Goal: Information Seeking & Learning: Learn about a topic

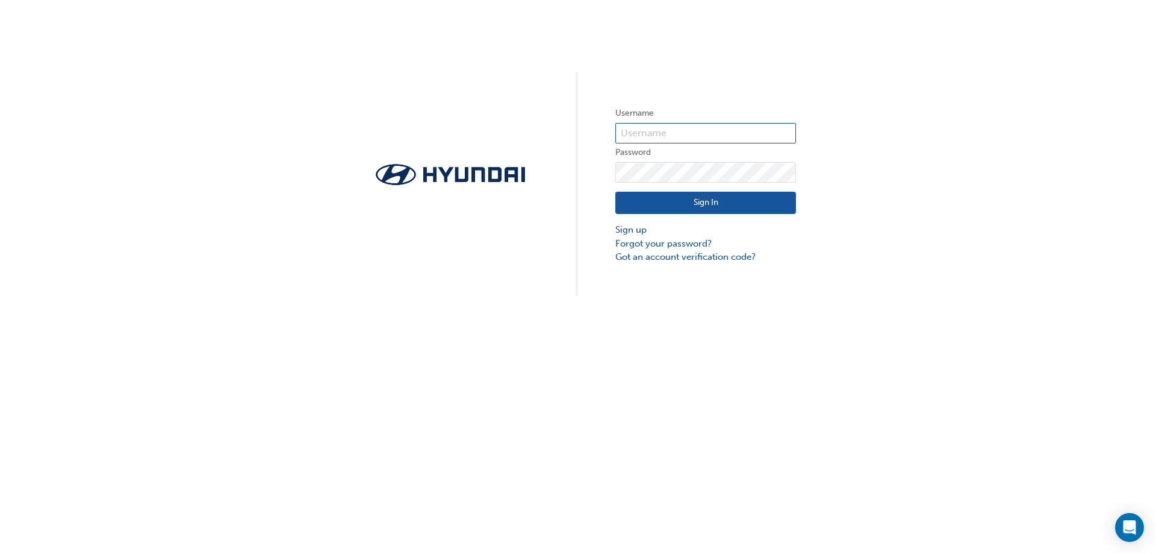
type input "31626"
click at [693, 208] on button "Sign In" at bounding box center [706, 203] width 181 height 23
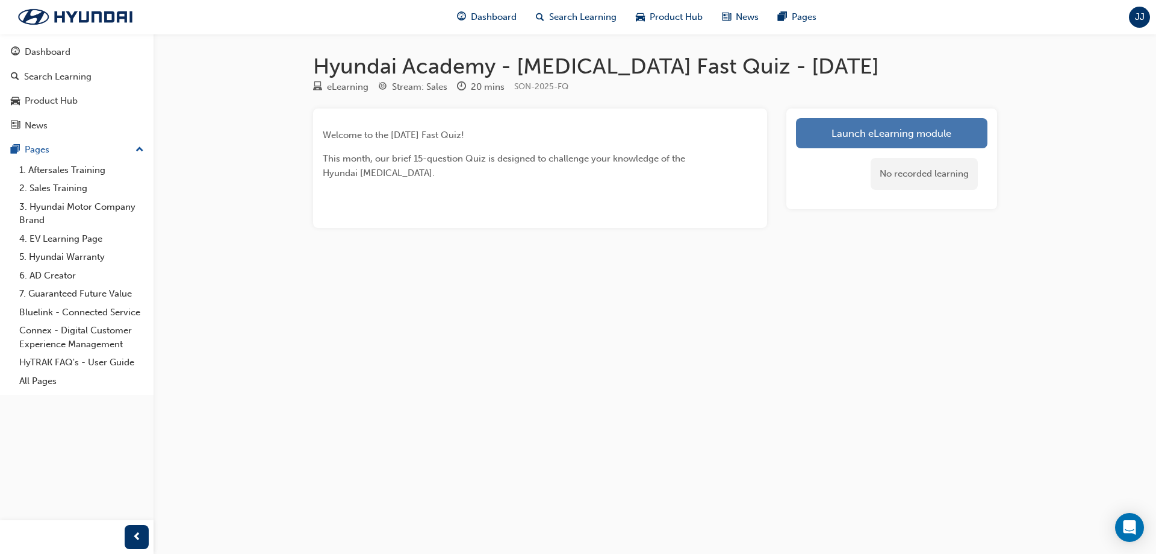
click at [917, 129] on link "Launch eLearning module" at bounding box center [892, 133] width 192 height 30
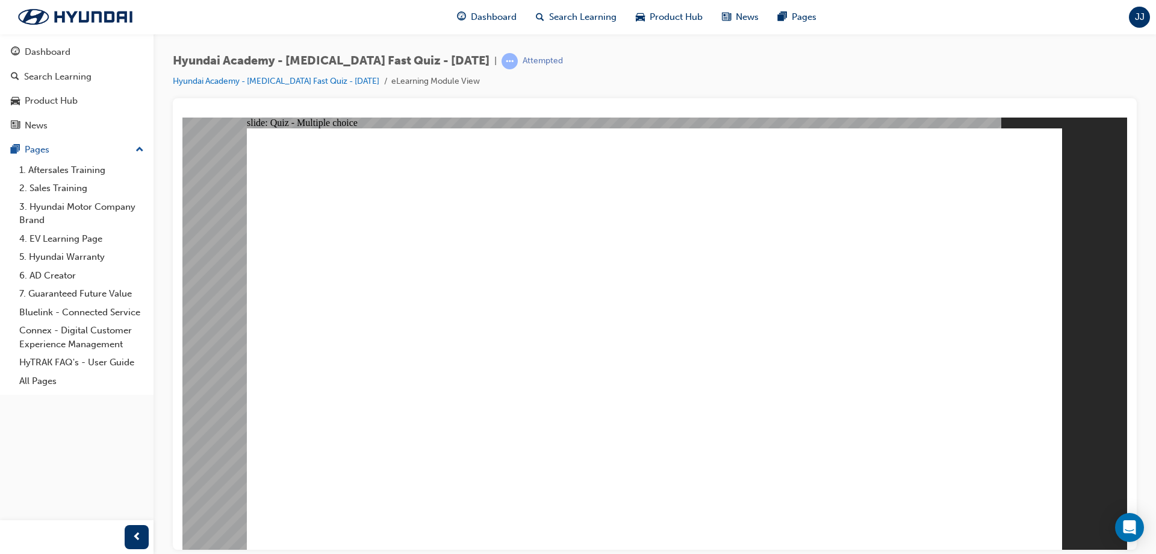
radio input "true"
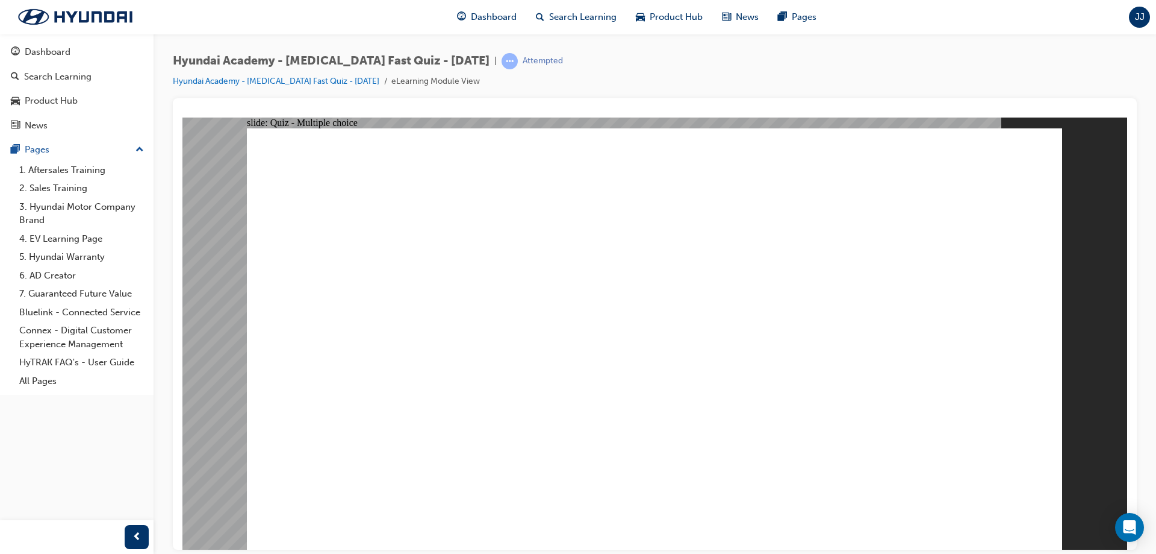
radio input "true"
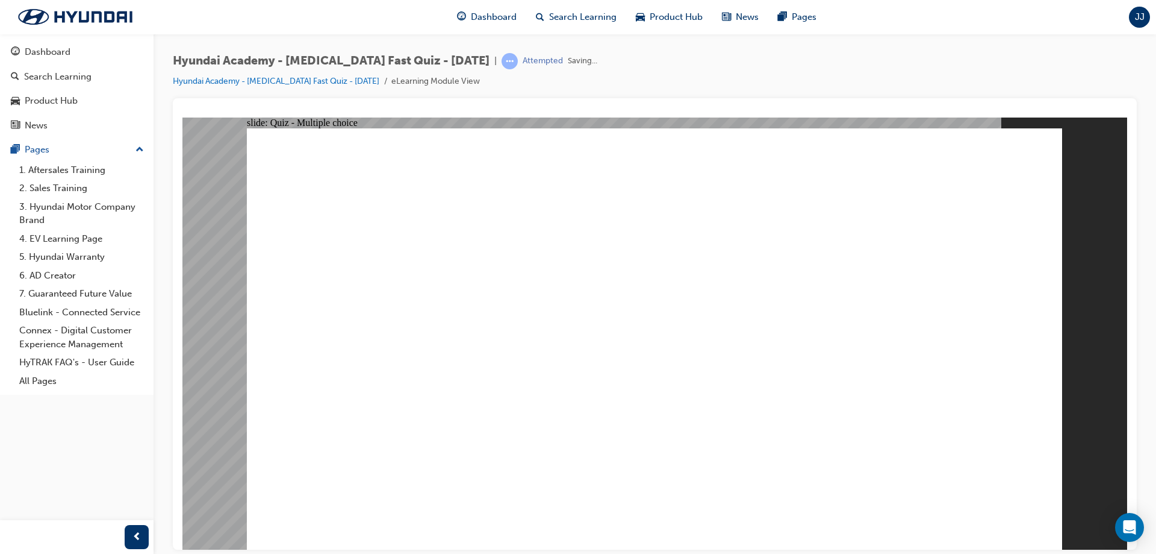
checkbox input "true"
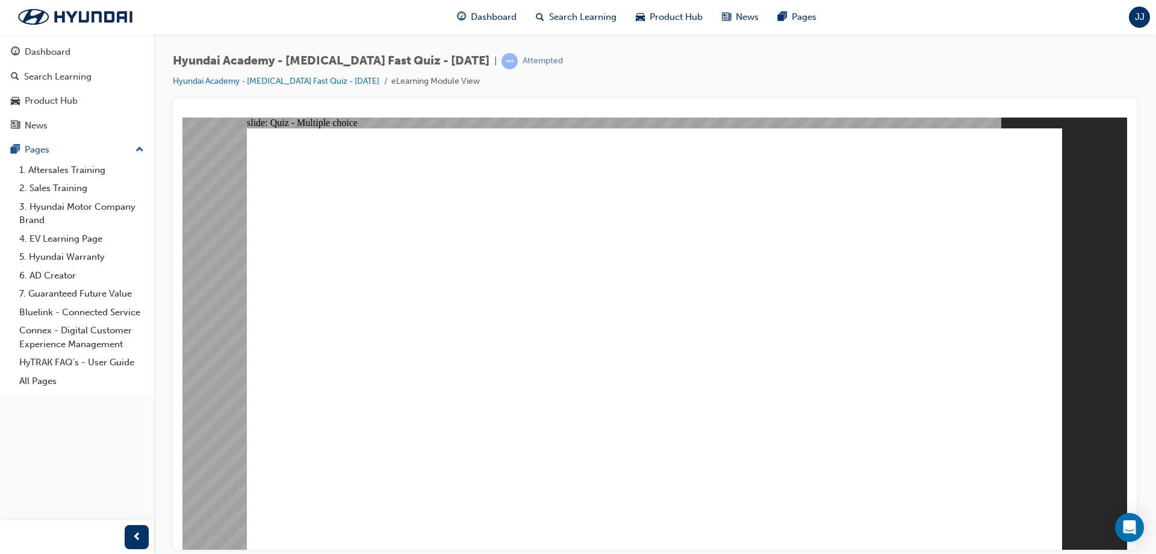
radio input "true"
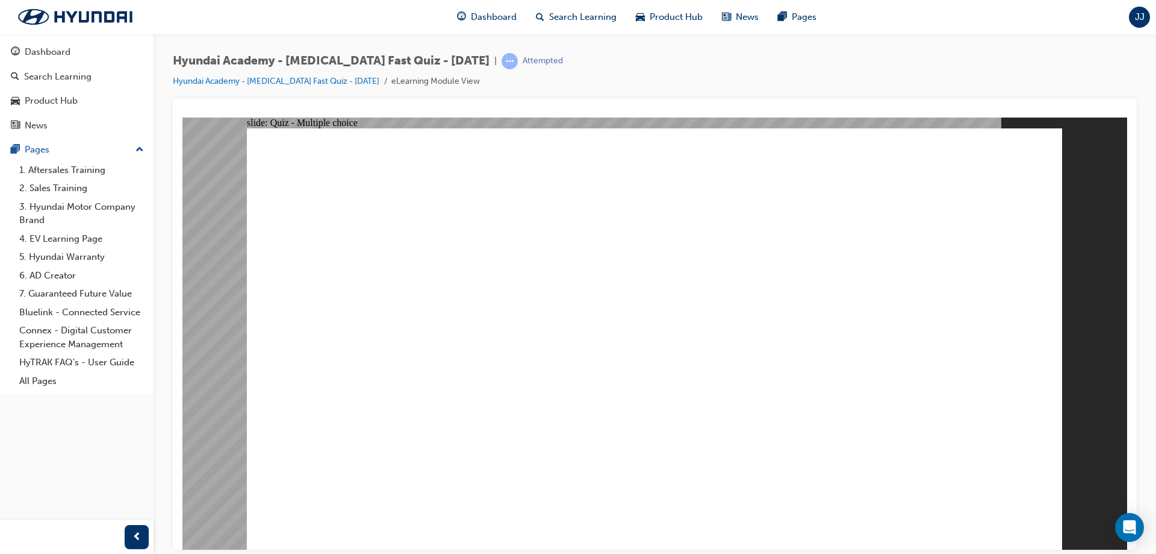
checkbox input "true"
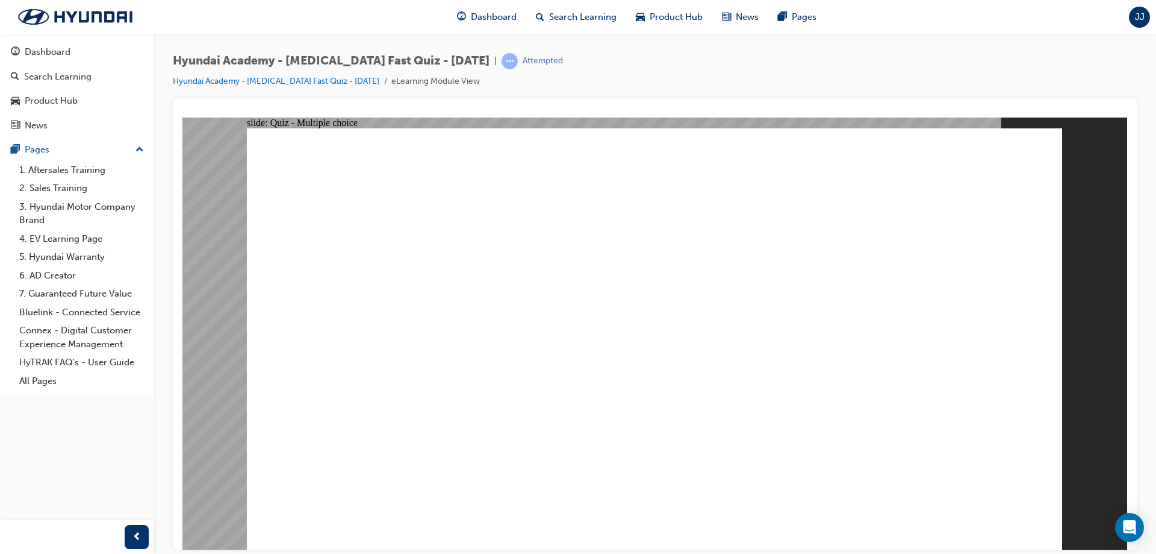
radio input "false"
radio input "true"
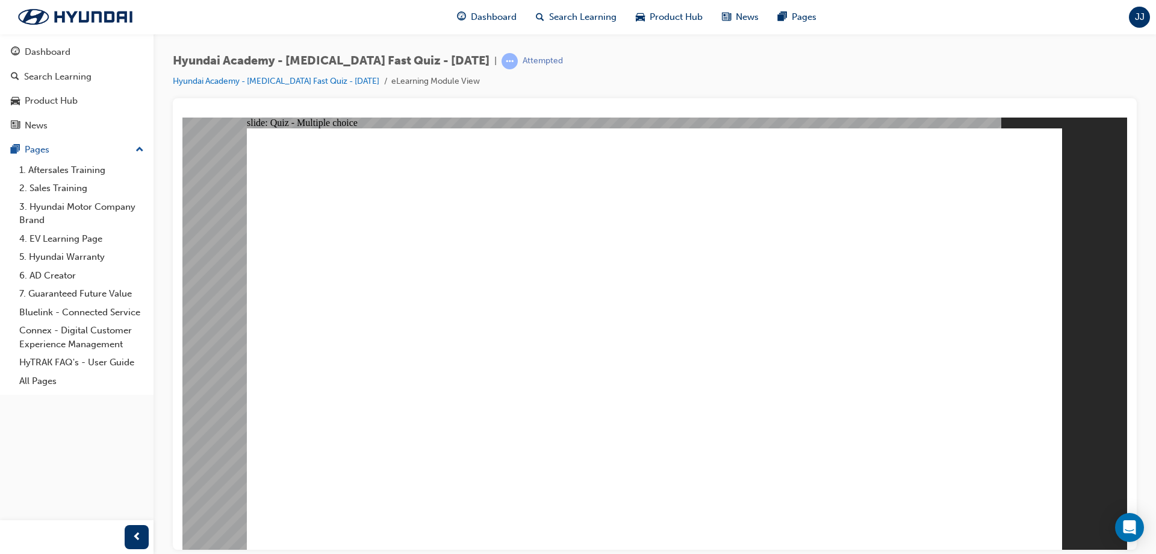
checkbox input "true"
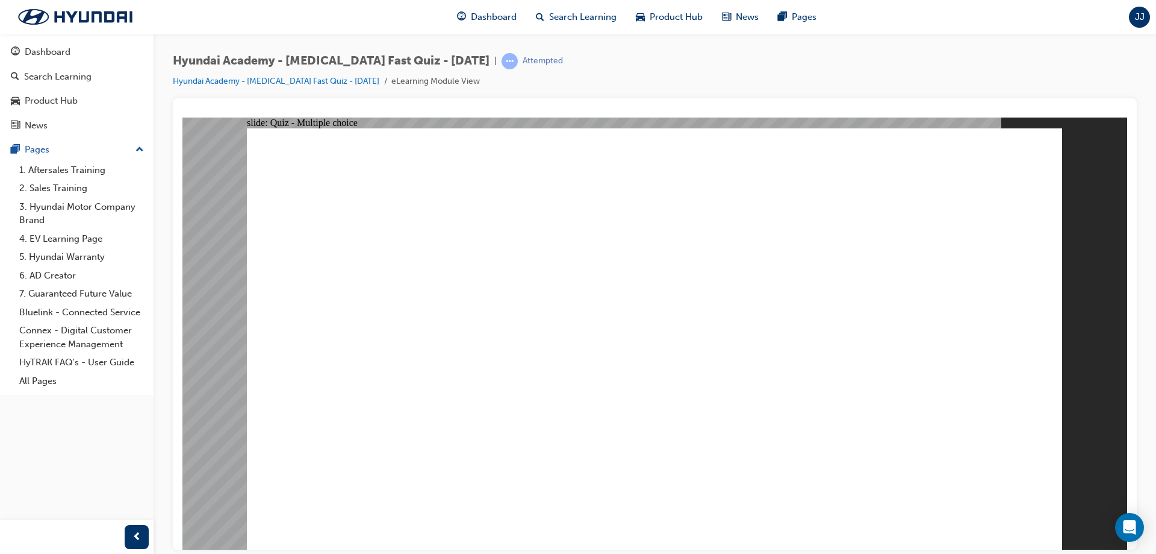
checkbox input "true"
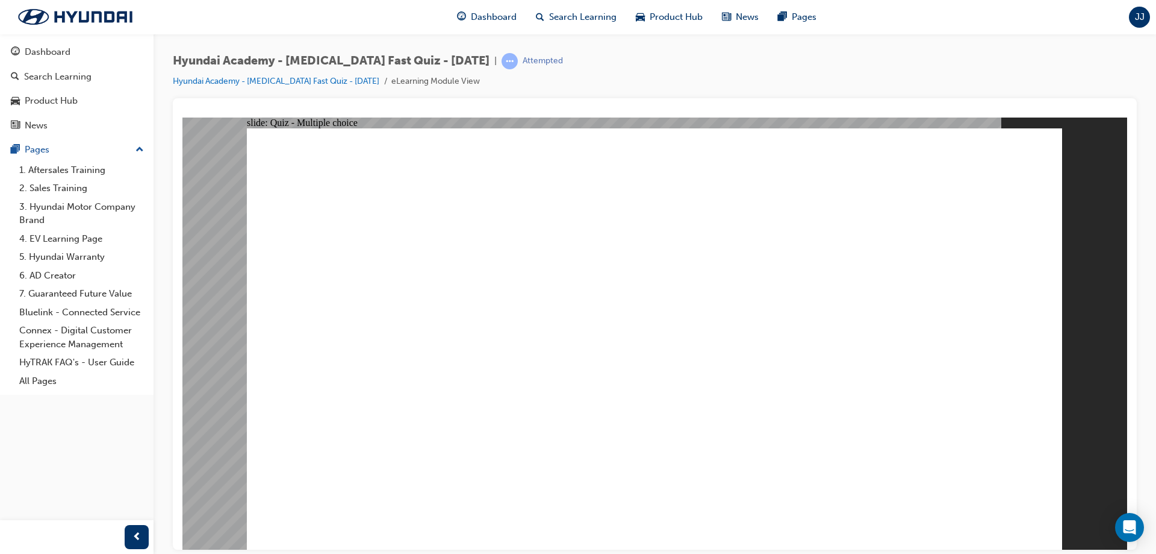
radio input "true"
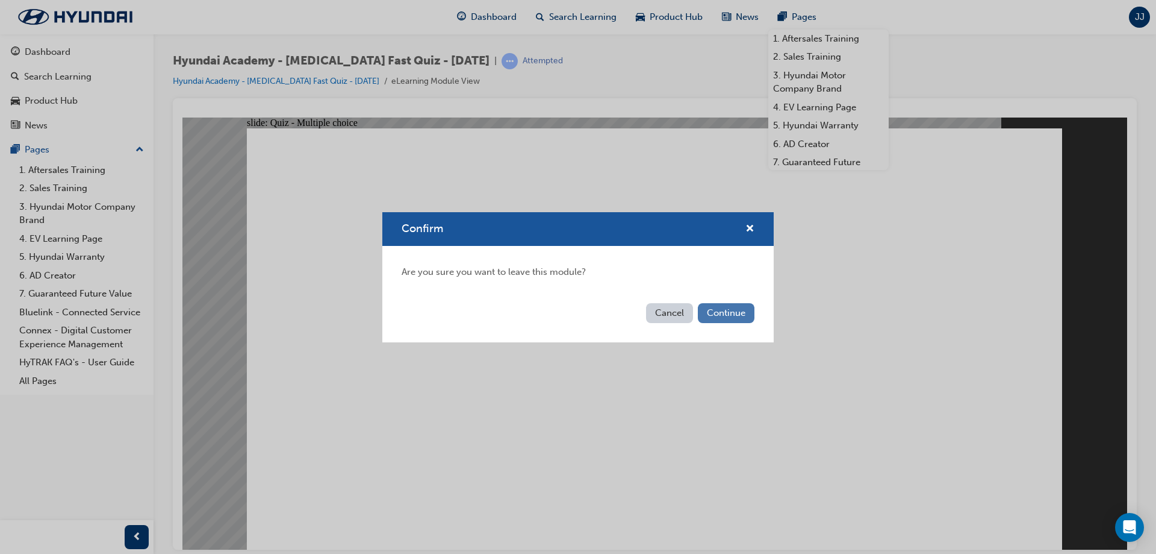
click at [732, 316] on button "Continue" at bounding box center [726, 313] width 57 height 20
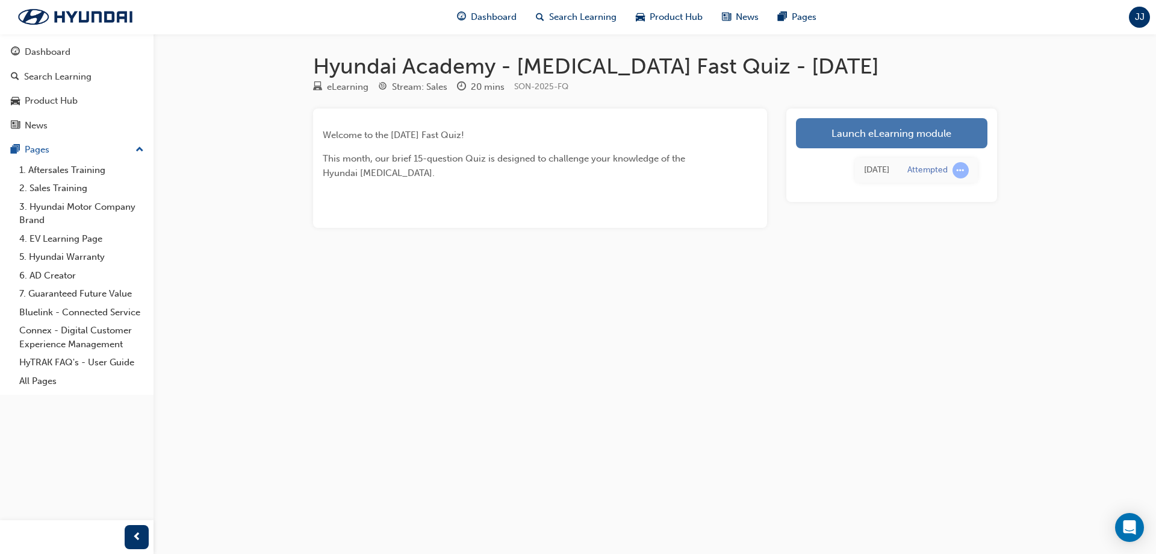
click at [931, 128] on link "Launch eLearning module" at bounding box center [892, 133] width 192 height 30
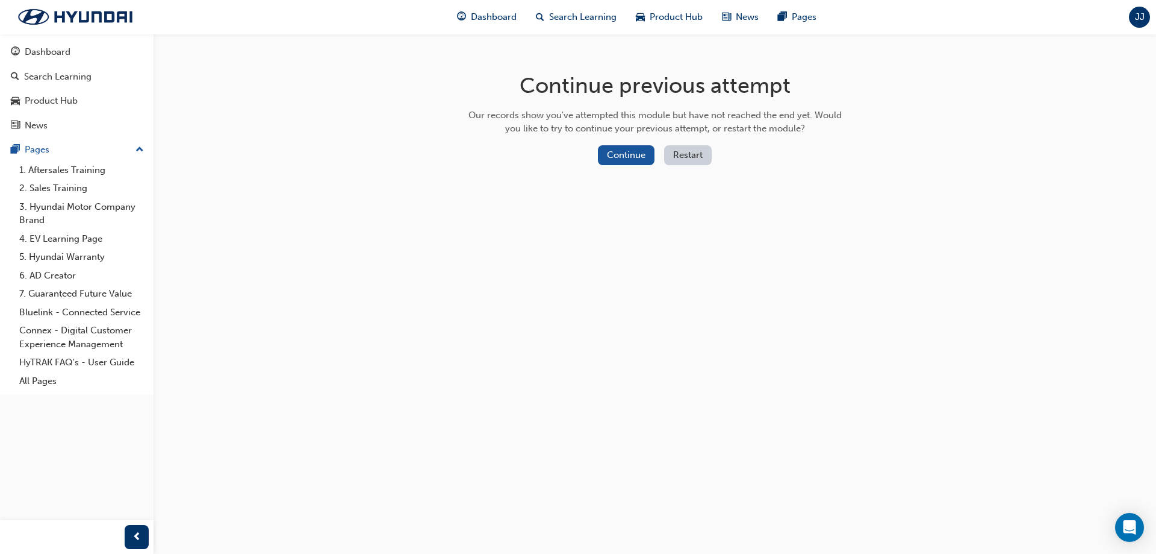
click at [704, 154] on button "Restart" at bounding box center [688, 155] width 48 height 20
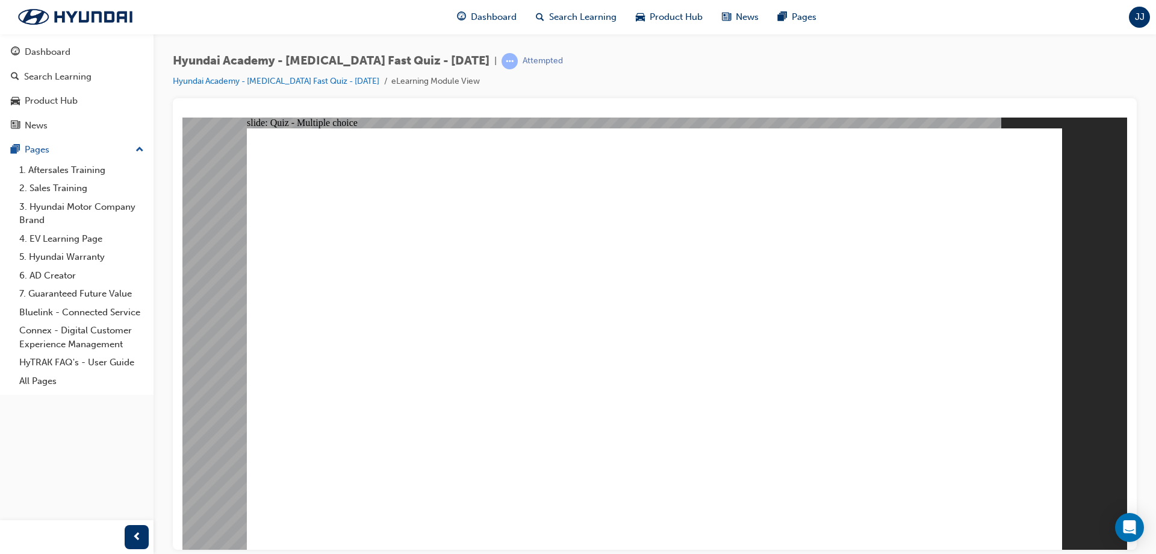
radio input "true"
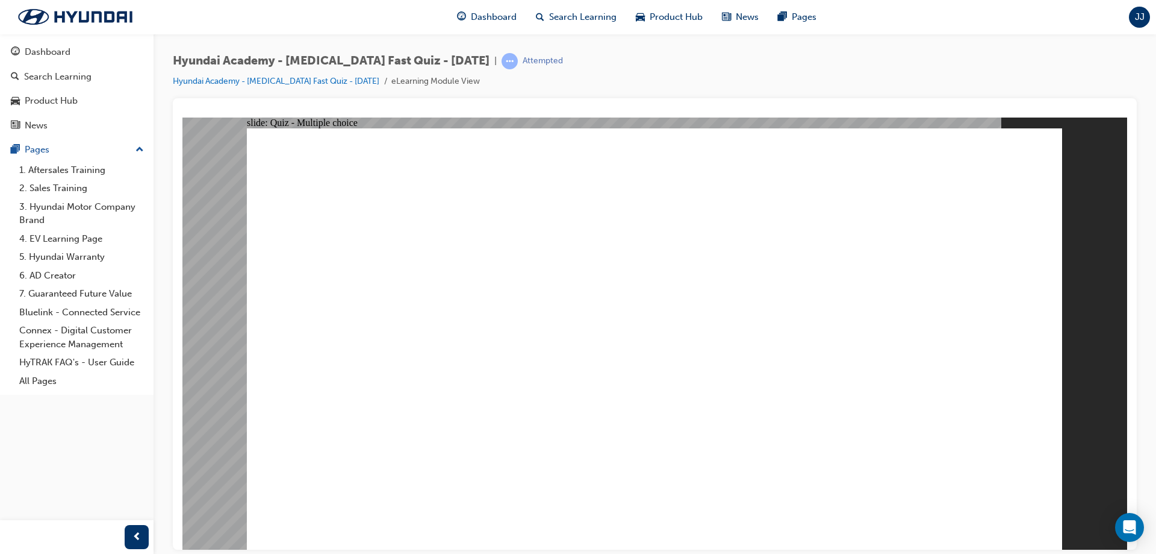
radio input "true"
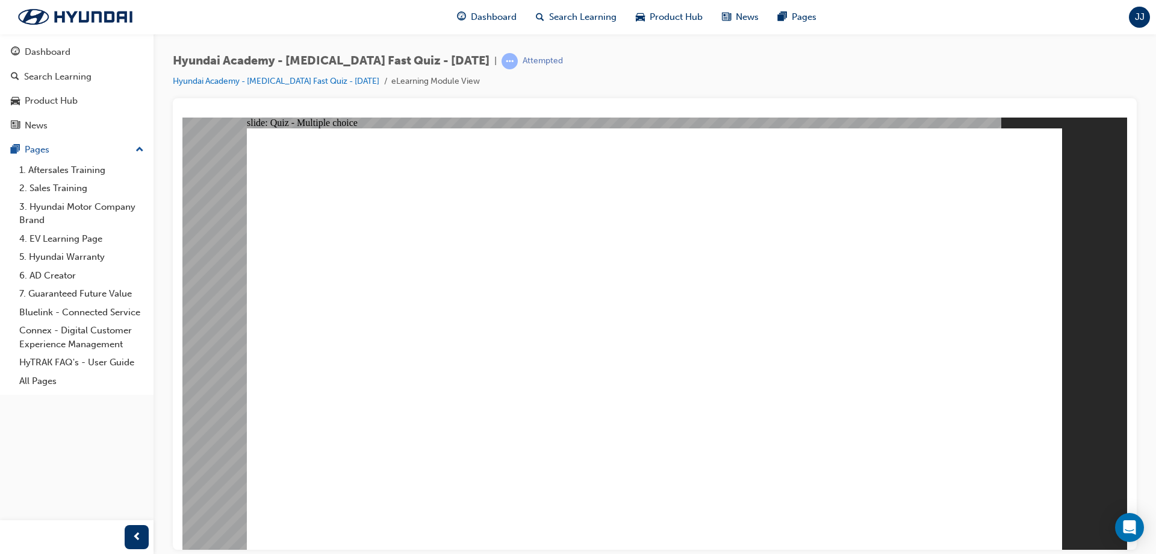
radio input "true"
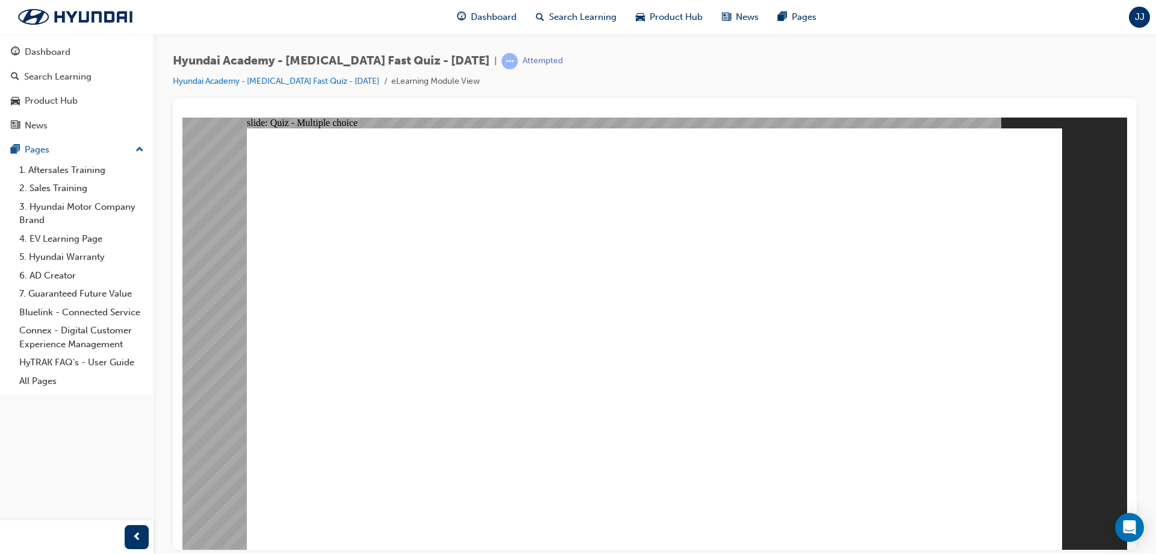
checkbox input "true"
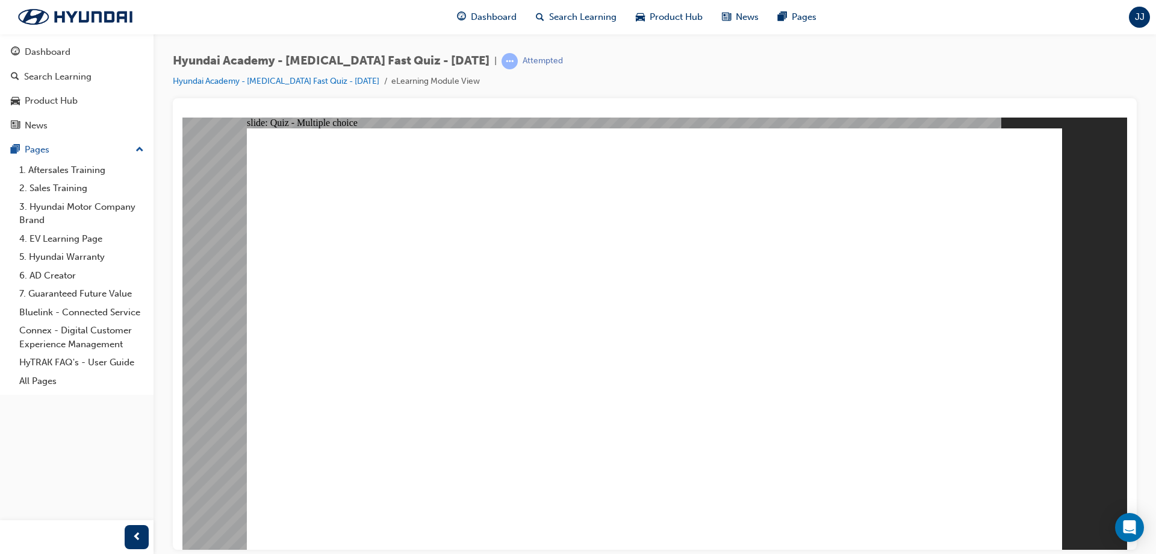
radio input "true"
checkbox input "true"
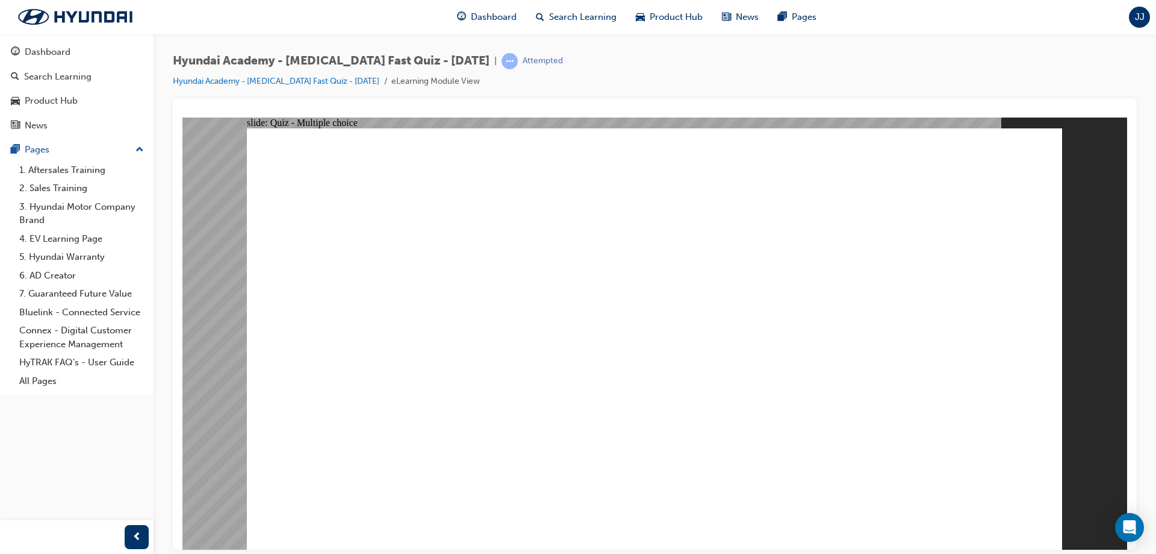
checkbox input "true"
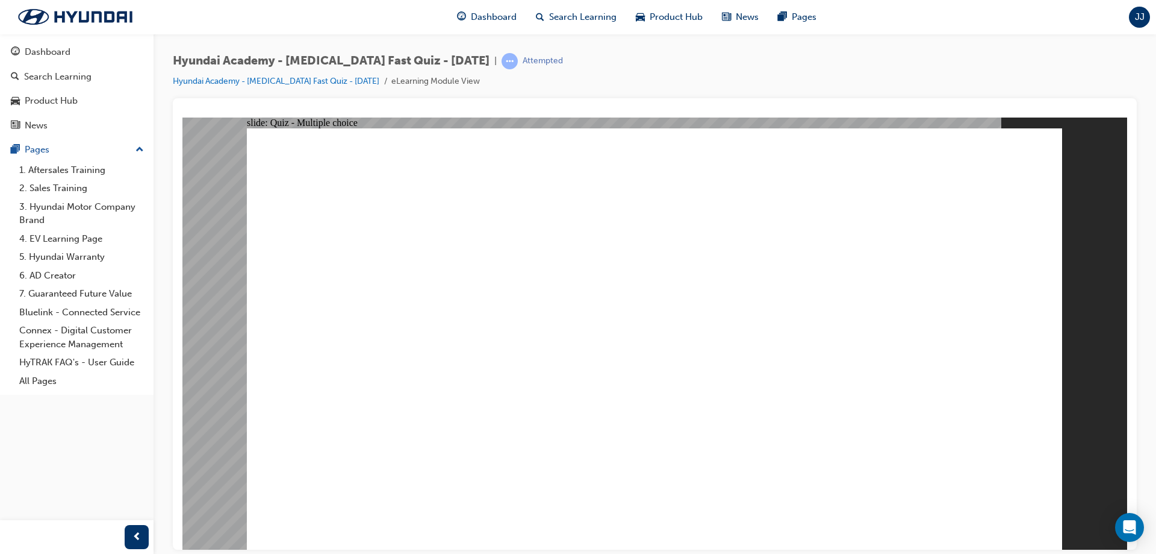
radio input "true"
checkbox input "true"
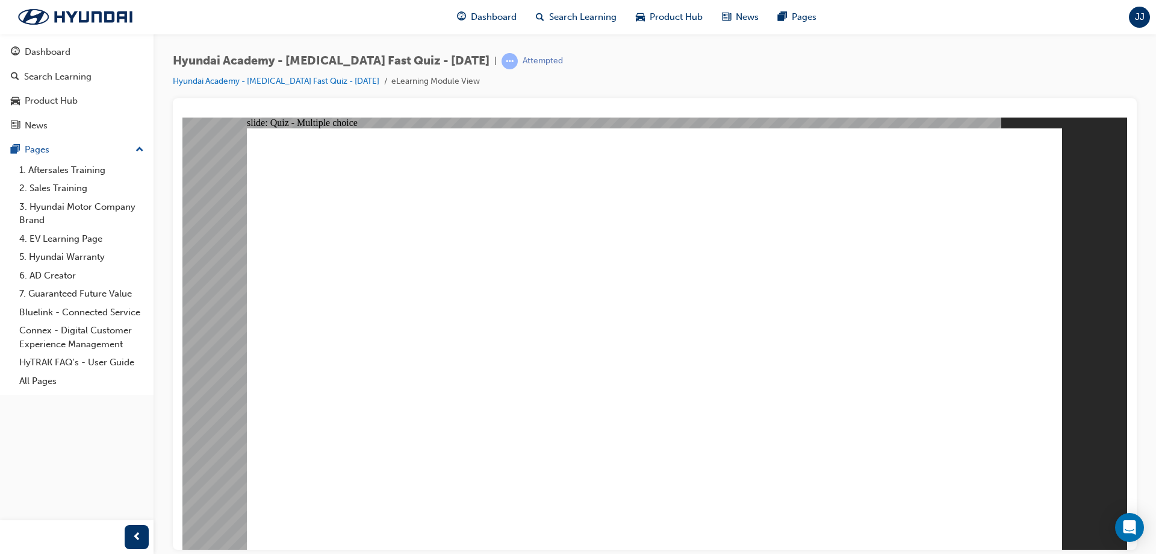
checkbox input "true"
checkbox input "false"
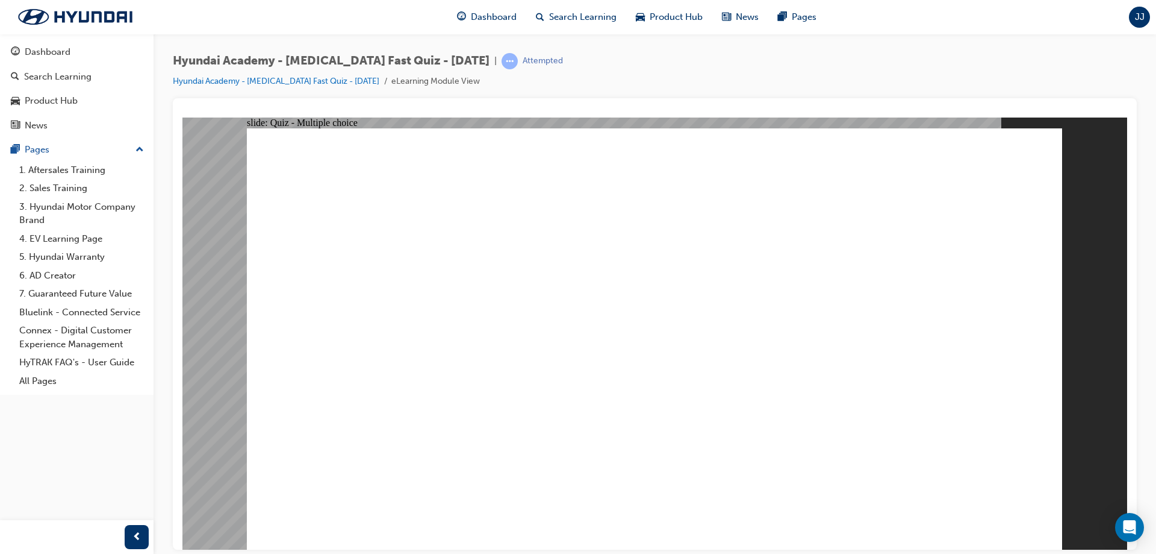
checkbox input "true"
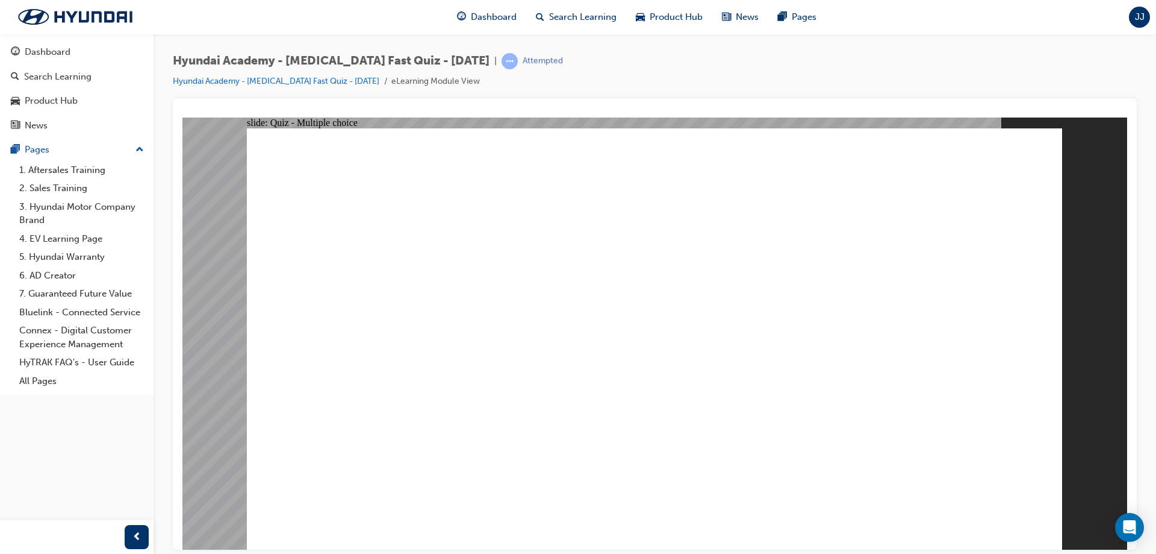
checkbox input "true"
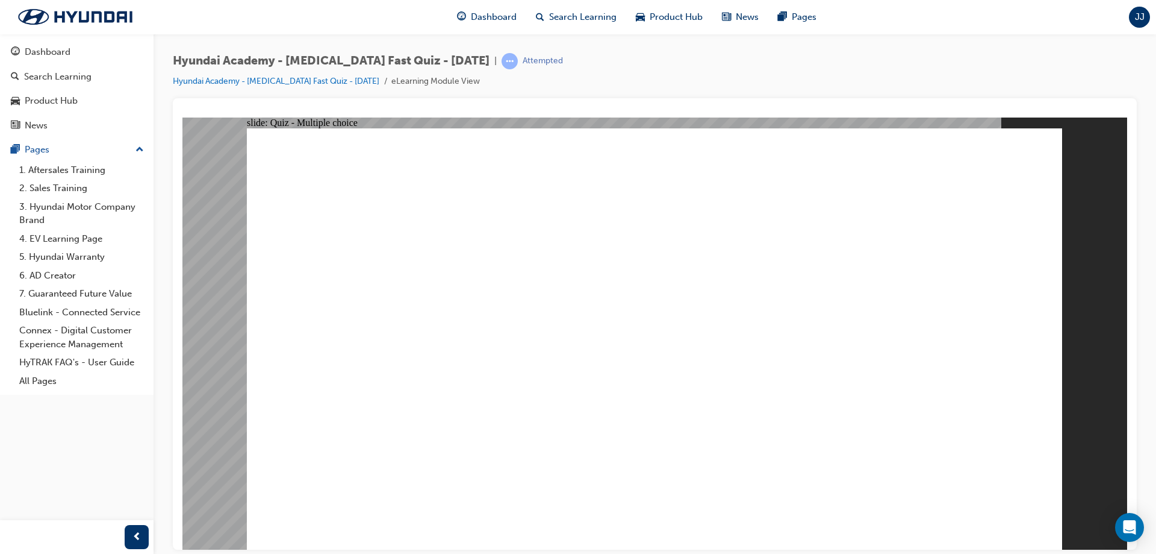
radio input "true"
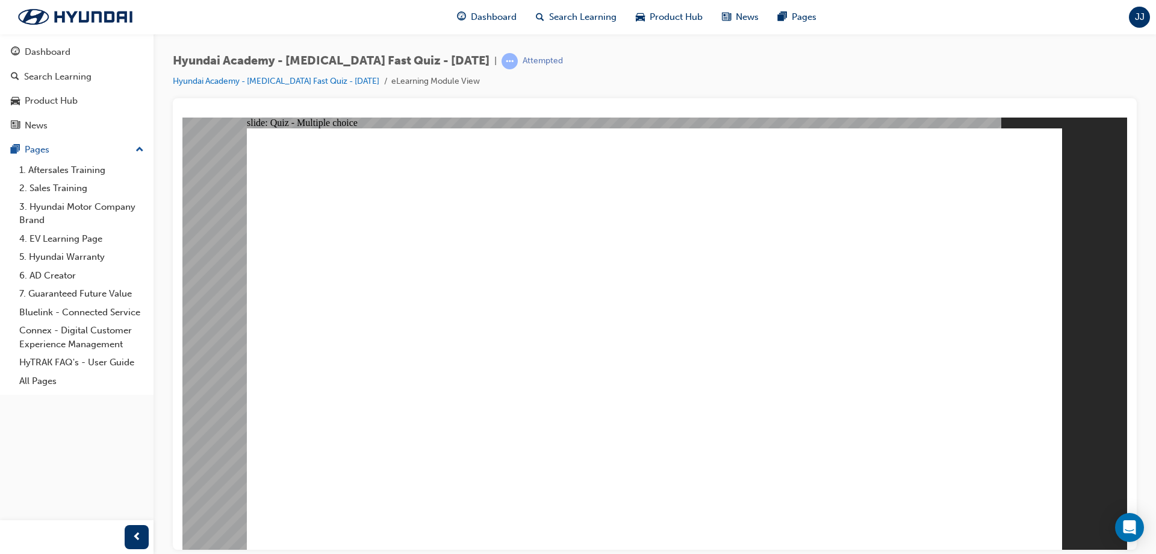
checkbox input "true"
checkbox input "false"
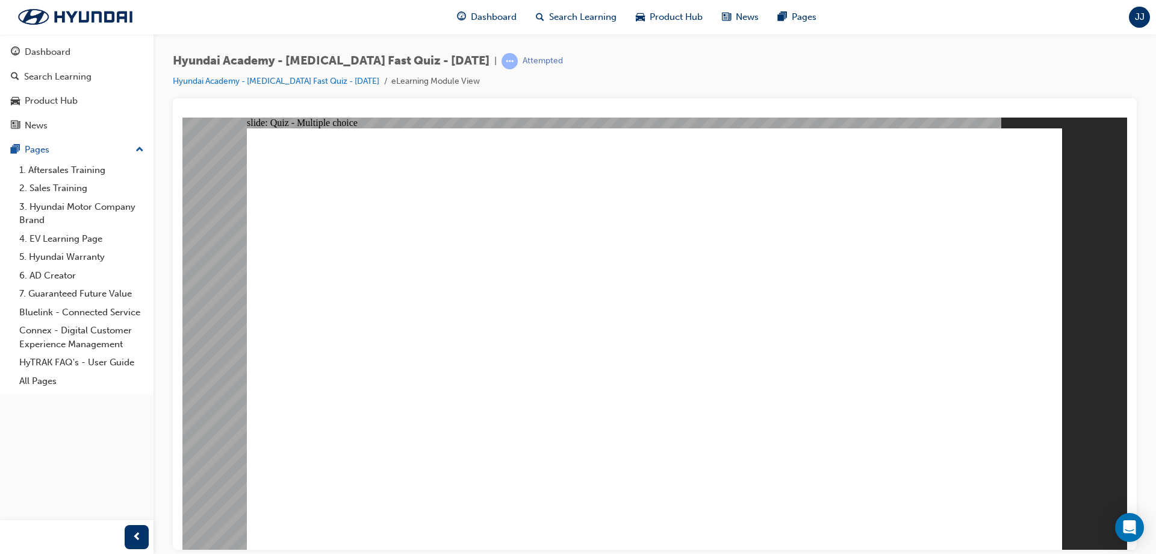
checkbox input "false"
checkbox input "true"
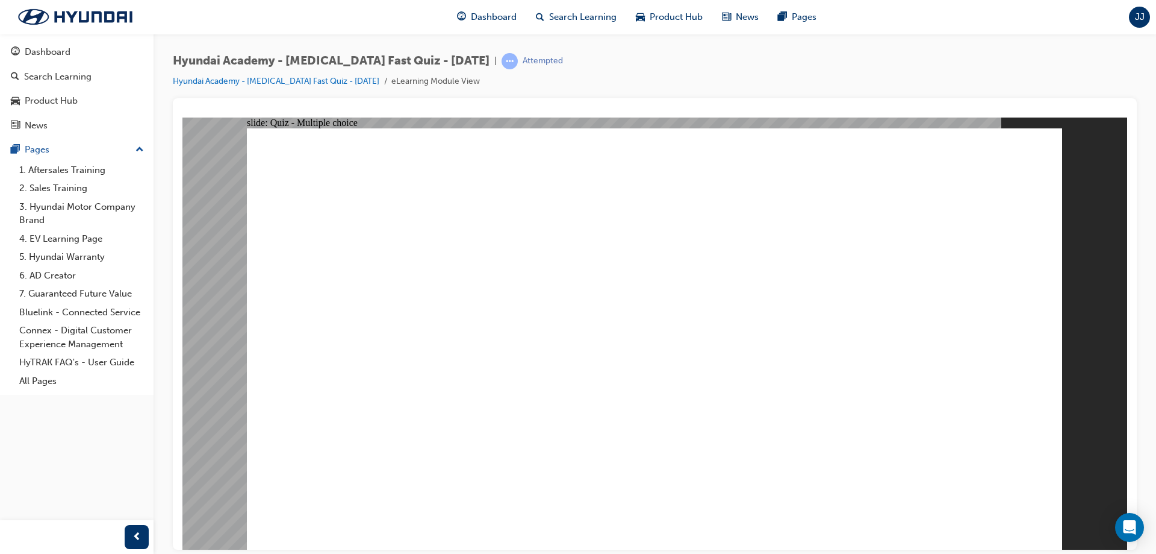
checkbox input "true"
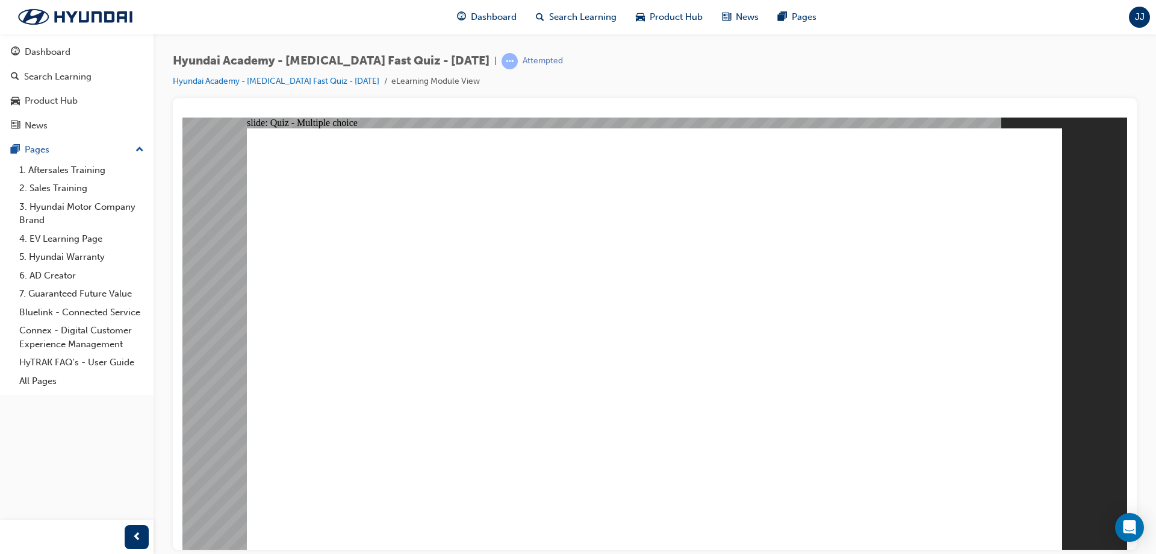
radio input "false"
radio input "true"
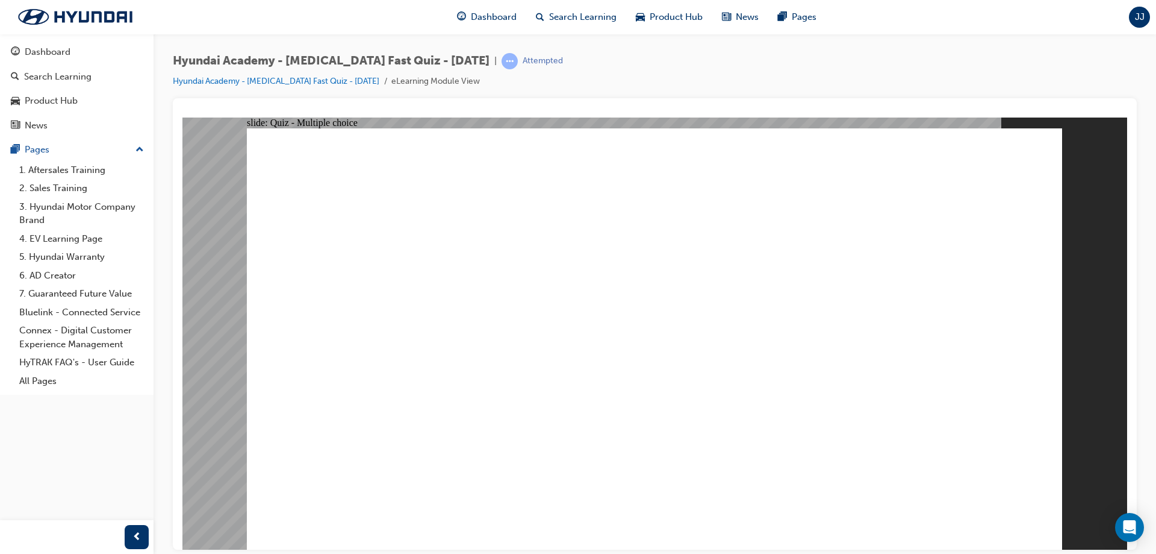
radio input "true"
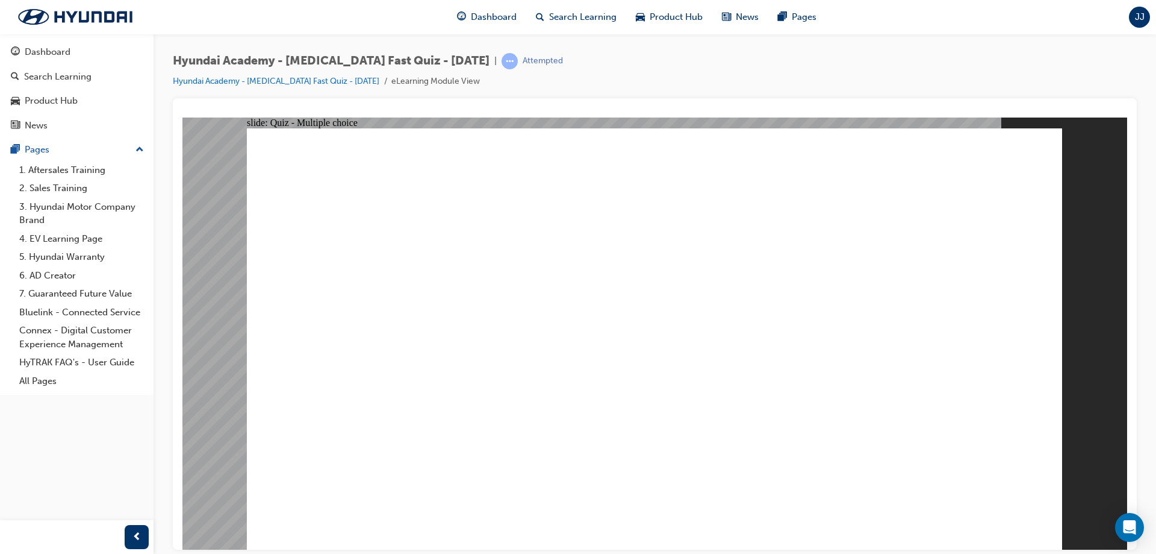
radio input "true"
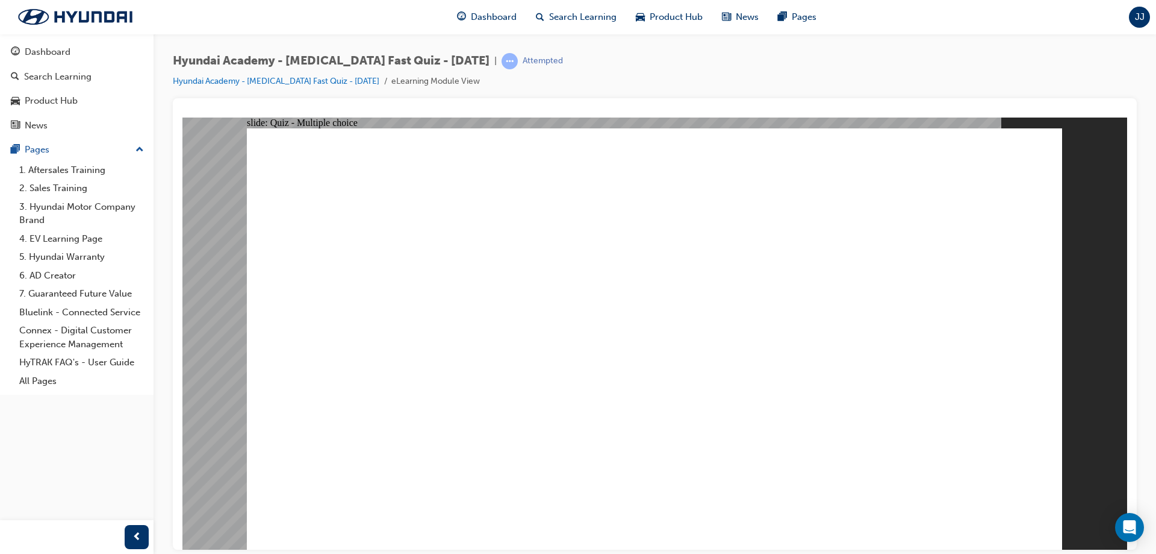
radio input "true"
drag, startPoint x: 946, startPoint y: 491, endPoint x: 1016, endPoint y: 493, distance: 69.3
